Goal: Information Seeking & Learning: Check status

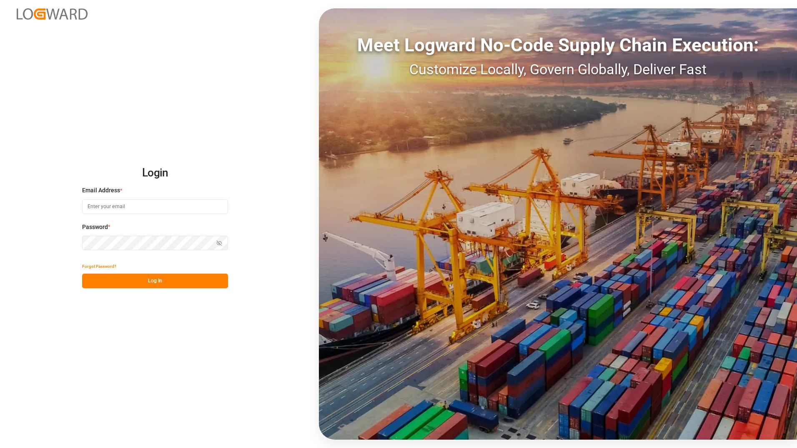
type input "[PERSON_NAME][EMAIL_ADDRESS][DOMAIN_NAME]"
click at [116, 288] on button "Log In" at bounding box center [155, 280] width 146 height 15
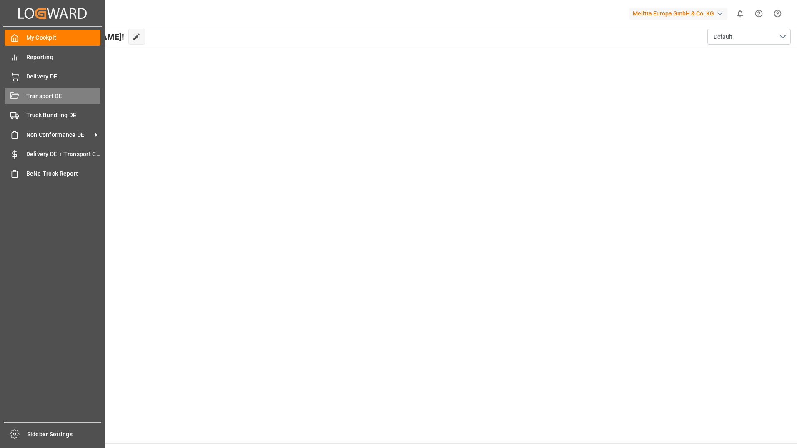
click at [33, 95] on span "Transport DE" at bounding box center [63, 96] width 75 height 9
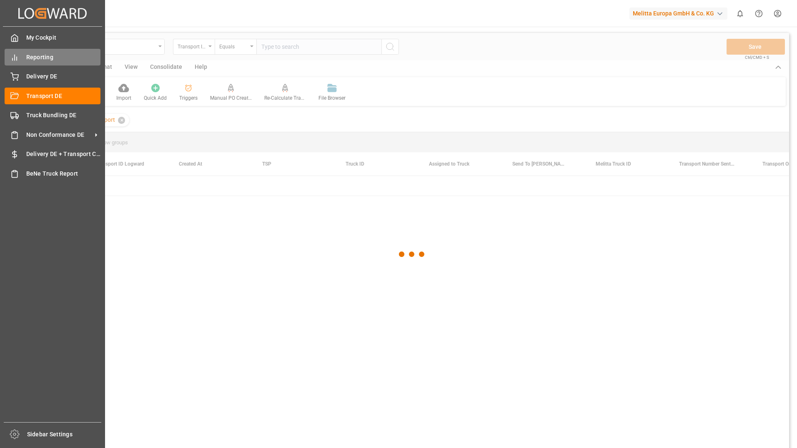
click at [27, 56] on span "Reporting" at bounding box center [63, 57] width 75 height 9
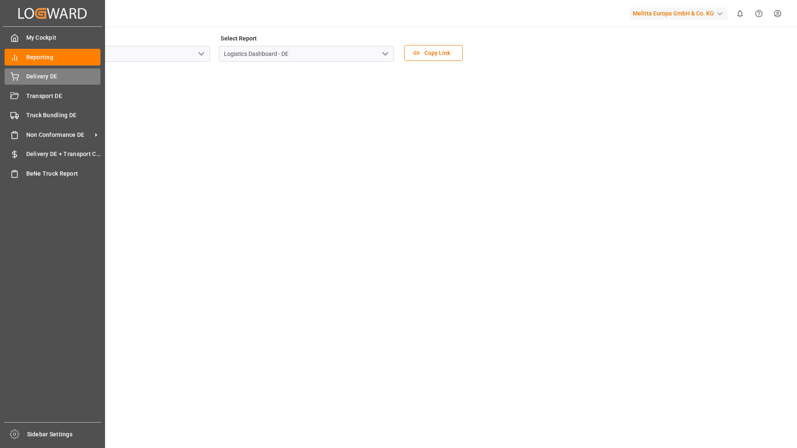
click at [35, 73] on span "Delivery DE" at bounding box center [63, 76] width 75 height 9
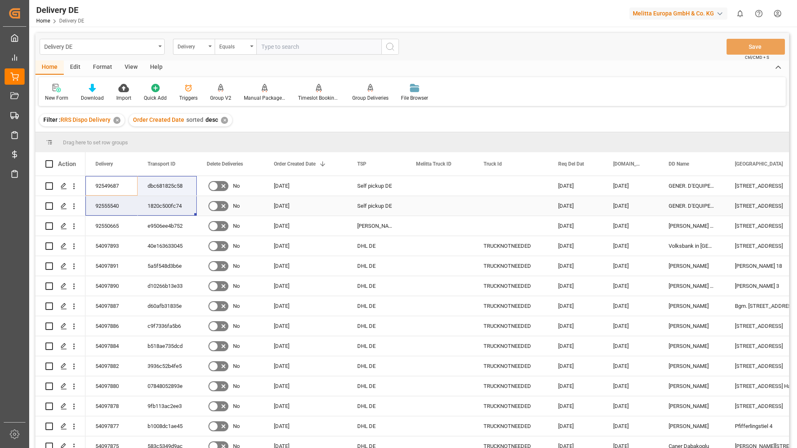
drag, startPoint x: 98, startPoint y: 182, endPoint x: 152, endPoint y: 208, distance: 59.8
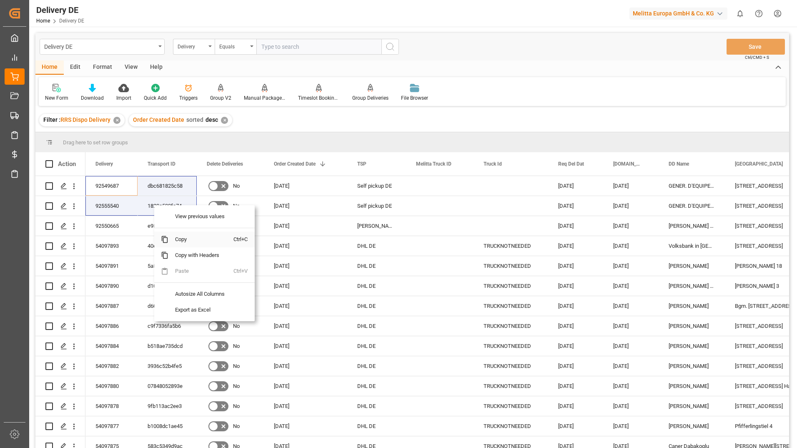
click at [173, 238] on span "Copy" at bounding box center [200, 239] width 65 height 16
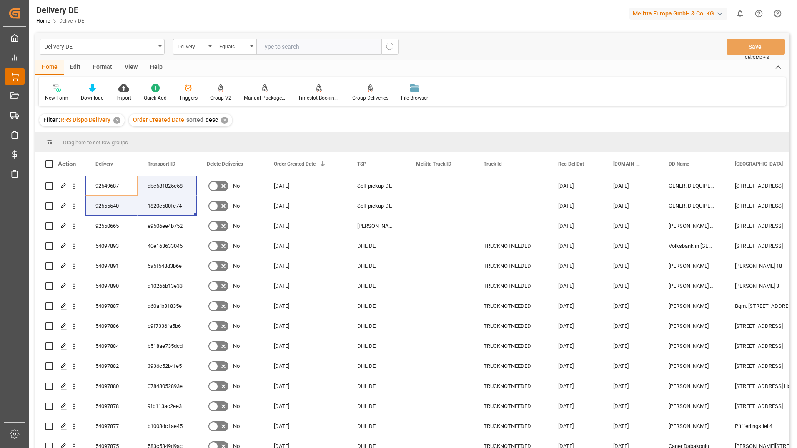
click at [0, 0] on span "Delivery DE" at bounding box center [0, 0] width 0 height 0
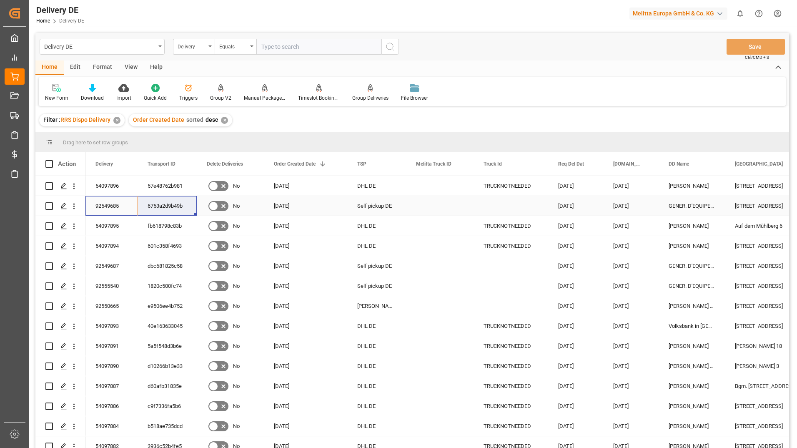
drag, startPoint x: 106, startPoint y: 208, endPoint x: 174, endPoint y: 202, distance: 68.2
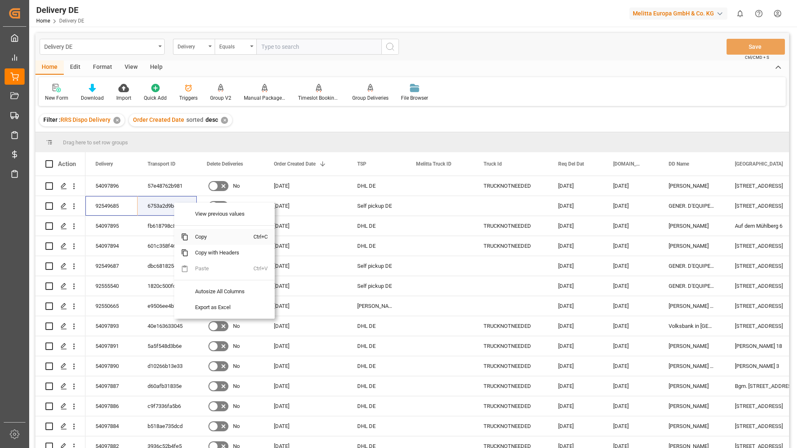
click at [200, 240] on span "Copy" at bounding box center [220, 237] width 65 height 16
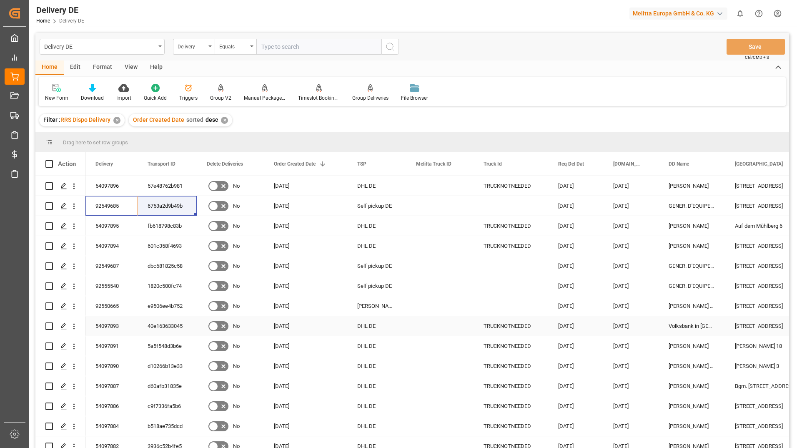
click at [696, 325] on div "Volksbank in [GEOGRAPHIC_DATA] und [GEOGRAPHIC_DATA]" at bounding box center [691, 326] width 66 height 20
drag, startPoint x: 716, startPoint y: 331, endPoint x: 750, endPoint y: 334, distance: 33.9
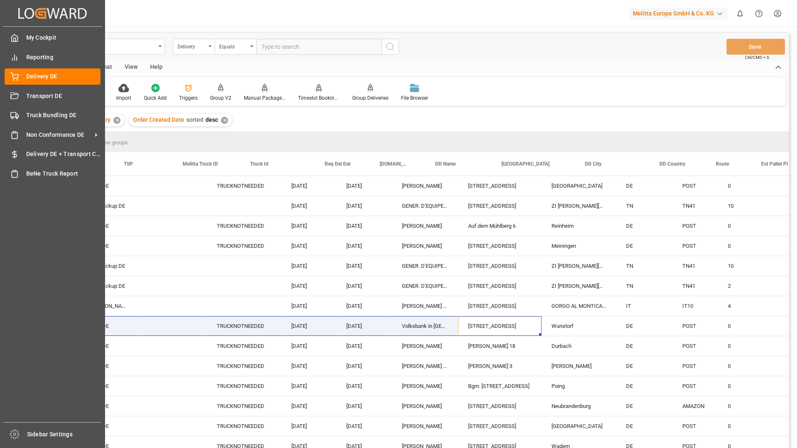
scroll to position [0, 0]
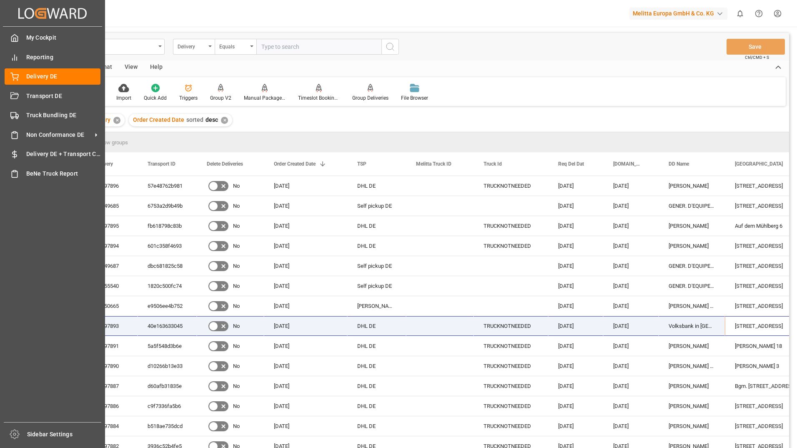
drag, startPoint x: 754, startPoint y: 329, endPoint x: 17, endPoint y: 312, distance: 737.0
click at [17, 312] on div "Created by potrace 1.15, written by [PERSON_NAME] [DATE]-[DATE] Created by potr…" at bounding box center [398, 224] width 797 height 448
click at [108, 323] on div "54097893" at bounding box center [111, 326] width 52 height 20
